Goal: Task Accomplishment & Management: Manage account settings

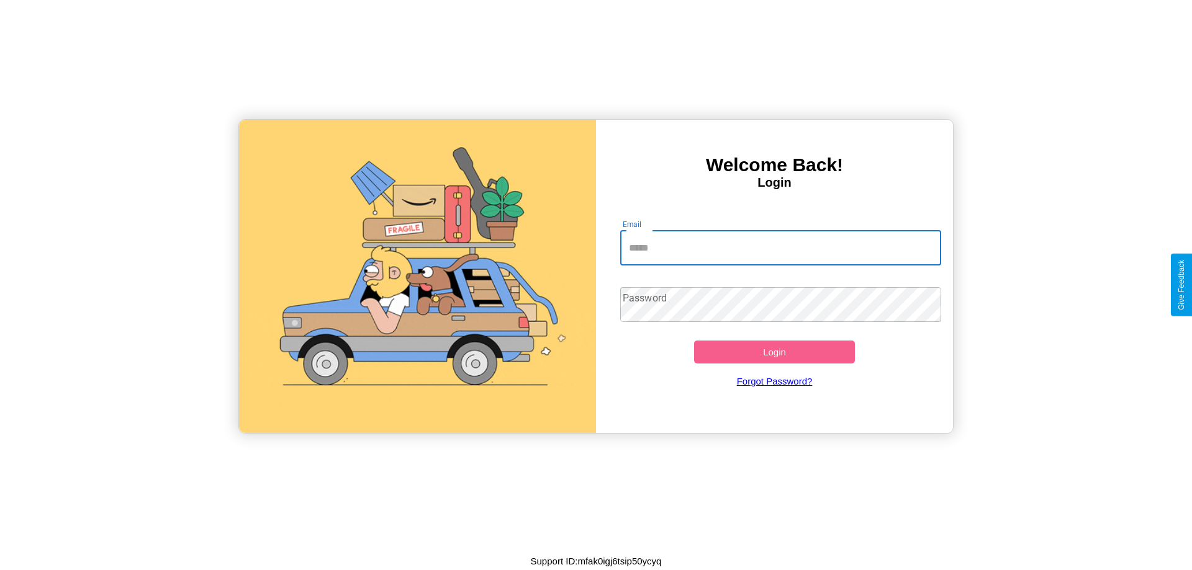
click at [780, 248] on input "Email" at bounding box center [781, 248] width 322 height 35
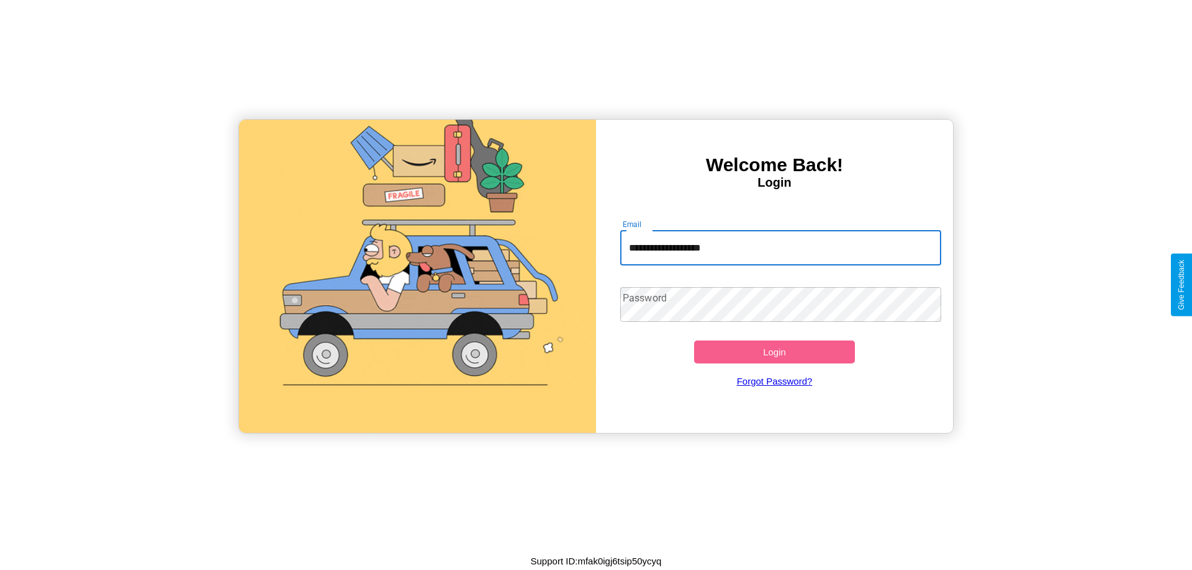
type input "**********"
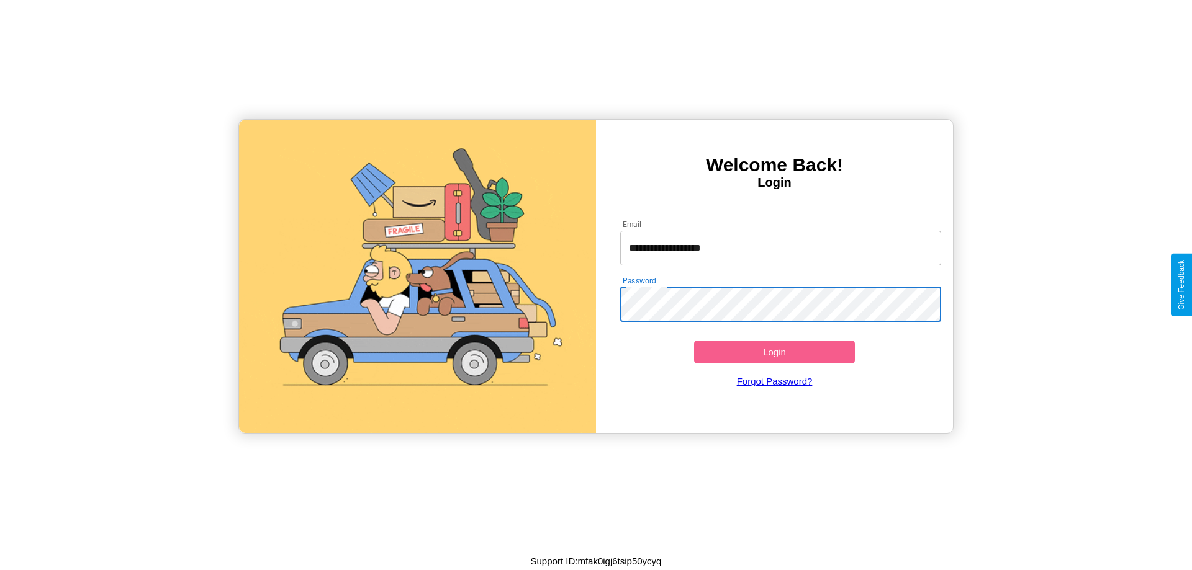
click at [774, 352] on button "Login" at bounding box center [774, 352] width 161 height 23
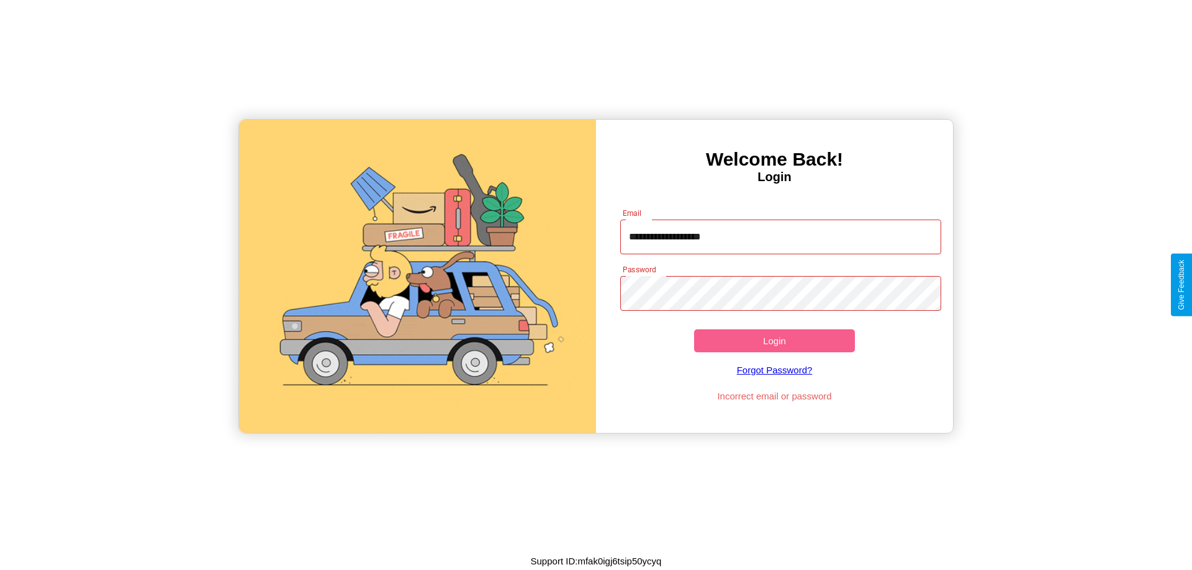
click at [774, 341] on button "Login" at bounding box center [774, 341] width 161 height 23
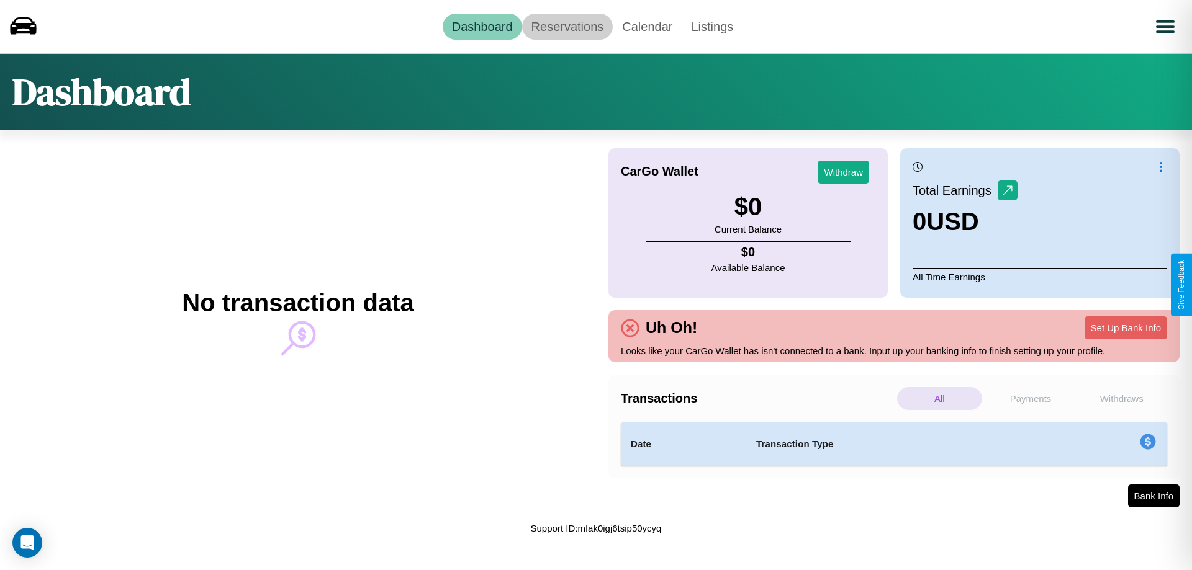
click at [567, 26] on link "Reservations" at bounding box center [567, 27] width 91 height 26
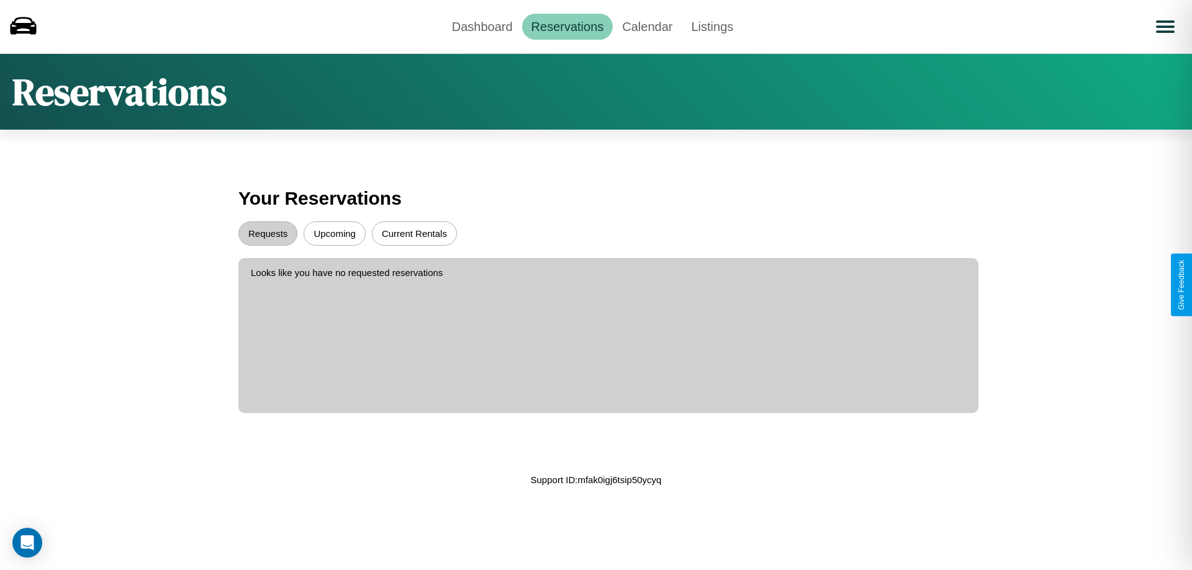
click at [268, 233] on button "Requests" at bounding box center [267, 234] width 59 height 24
click at [335, 233] on button "Upcoming" at bounding box center [335, 234] width 62 height 24
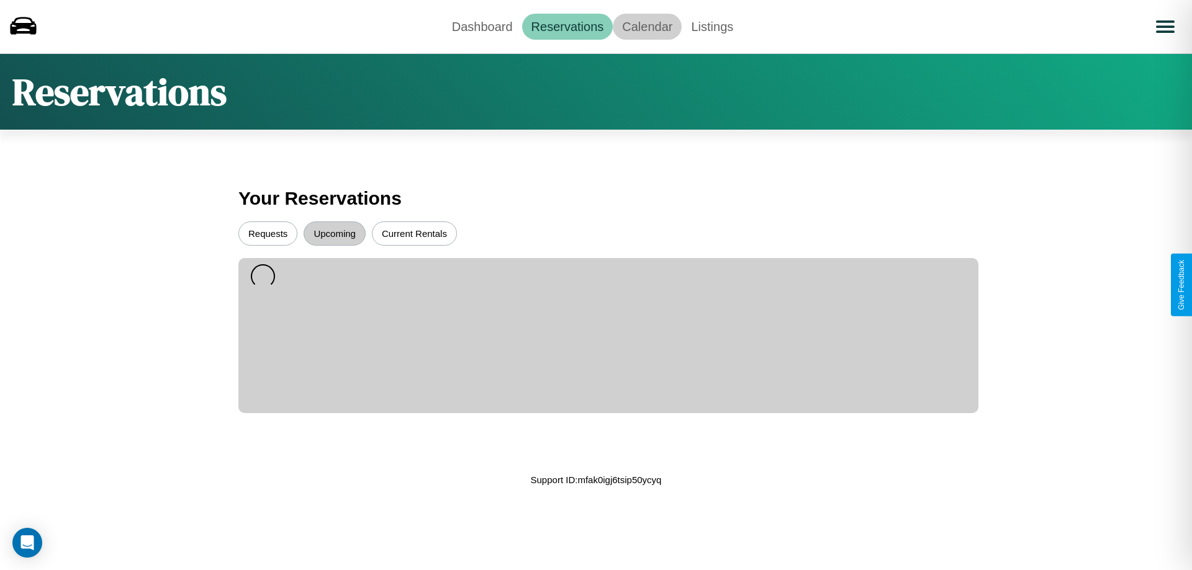
click at [647, 26] on link "Calendar" at bounding box center [647, 27] width 69 height 26
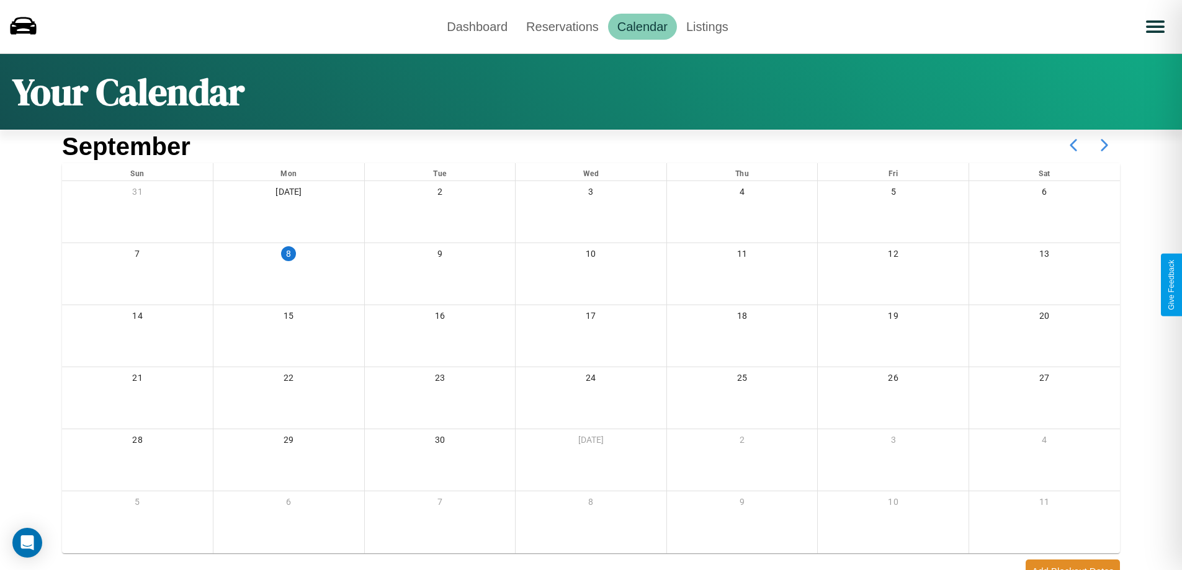
click at [1105, 145] on icon at bounding box center [1104, 145] width 31 height 31
